Goal: Information Seeking & Learning: Find specific page/section

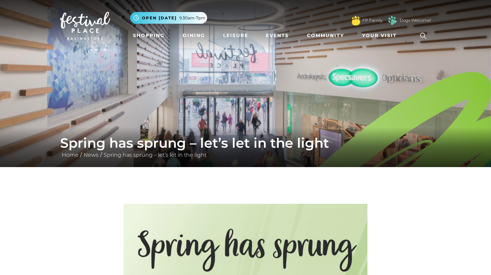
click at [97, 20] on img at bounding box center [85, 26] width 50 height 28
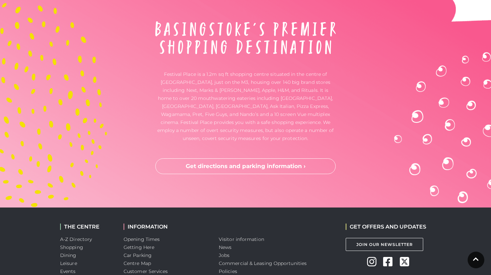
scroll to position [1779, 0]
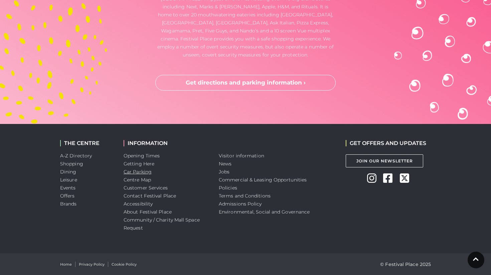
click at [143, 172] on link "Car Parking" at bounding box center [138, 172] width 28 height 6
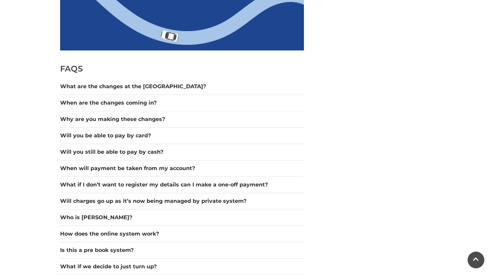
scroll to position [490, 0]
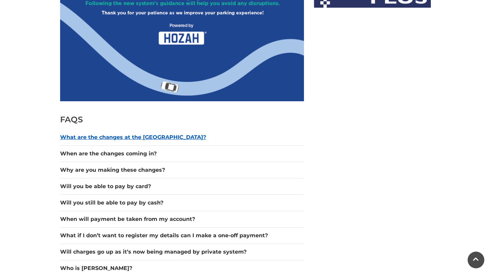
click at [139, 141] on button "What are the changes at the [GEOGRAPHIC_DATA]?" at bounding box center [182, 137] width 244 height 8
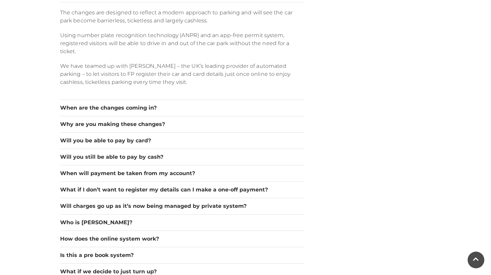
scroll to position [636, 0]
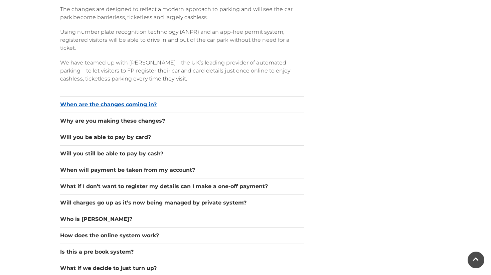
click at [139, 108] on button "When are the changes coming in?" at bounding box center [182, 104] width 244 height 8
